Goal: Information Seeking & Learning: Learn about a topic

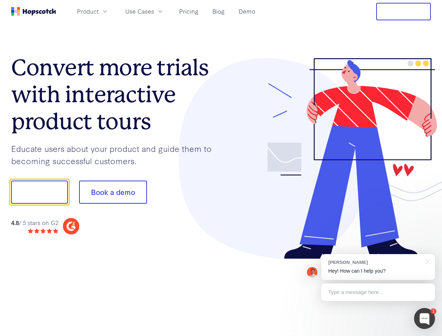
click at [221, 168] on div at bounding box center [326, 158] width 210 height 201
click at [99, 11] on span "Product" at bounding box center [88, 11] width 22 height 9
click at [154, 11] on span "Use Cases" at bounding box center [139, 11] width 29 height 9
click at [403, 12] on button "Free Trial" at bounding box center [403, 11] width 55 height 17
click at [39, 192] on button "Show me!" at bounding box center [39, 192] width 57 height 23
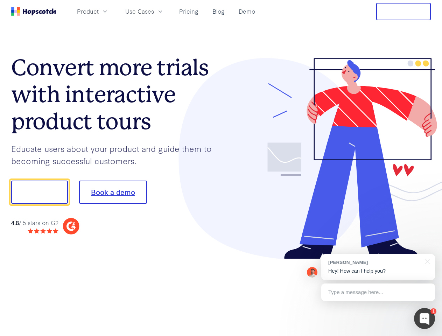
click at [113, 192] on button "Book a demo" at bounding box center [113, 192] width 68 height 23
click at [424, 318] on div at bounding box center [424, 318] width 21 height 21
click at [378, 267] on div "[PERSON_NAME] Hey! How can I help you?" at bounding box center [378, 267] width 114 height 26
click at [426, 335] on div "1 [PERSON_NAME] Hey! How can I help you? Type a message here... Free live chat …" at bounding box center [221, 336] width 442 height 0
click at [378, 292] on div at bounding box center [369, 191] width 131 height 233
